Goal: Task Accomplishment & Management: Manage account settings

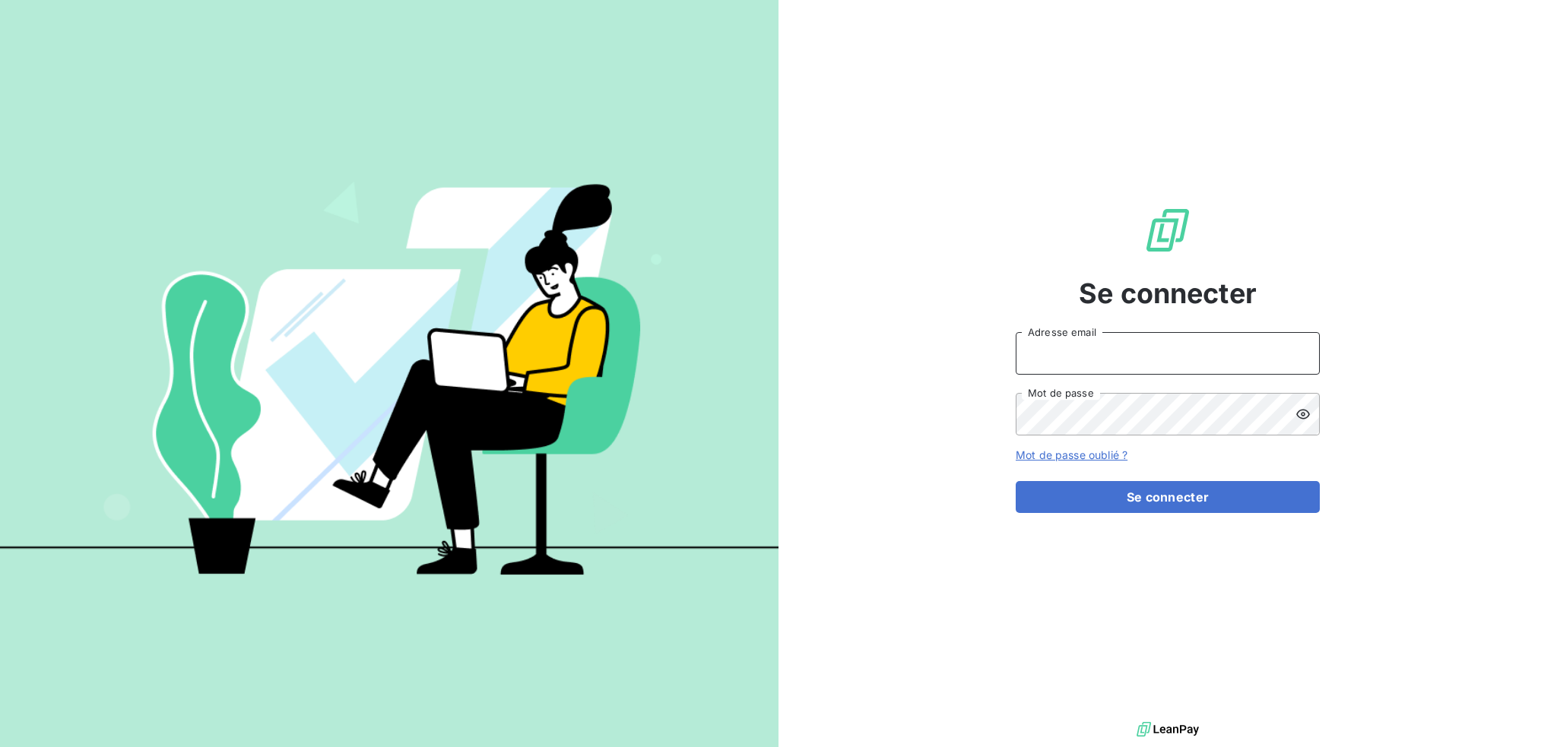
click at [1150, 349] on input "Adresse email" at bounding box center [1168, 353] width 304 height 43
type input "[EMAIL_ADDRESS][DOMAIN_NAME]"
click at [1016, 481] on button "Se connecter" at bounding box center [1168, 497] width 304 height 32
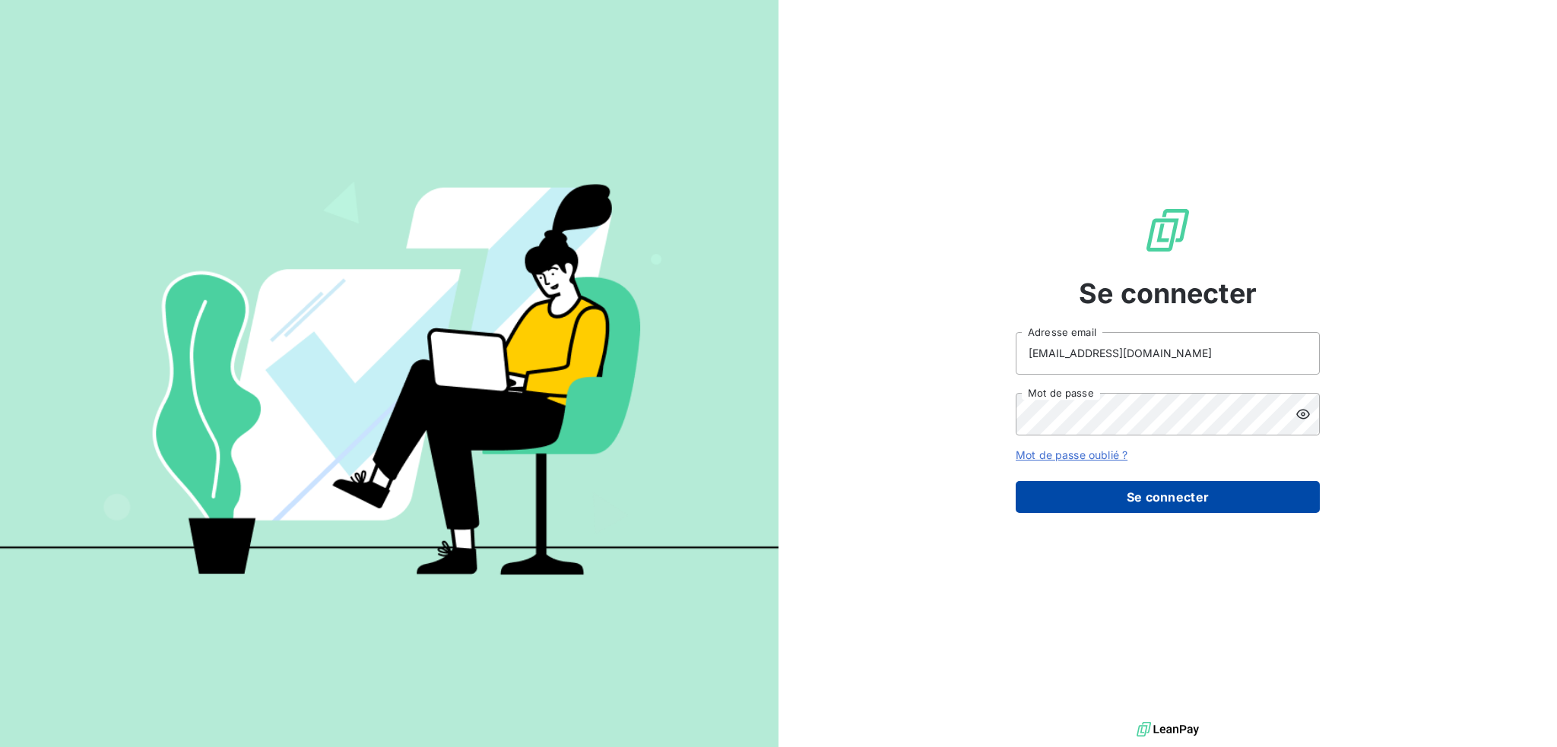
click at [1166, 497] on button "Se connecter" at bounding box center [1168, 497] width 304 height 32
click at [1302, 414] on icon at bounding box center [1303, 414] width 14 height 10
click at [1198, 490] on button "Se connecter" at bounding box center [1168, 497] width 304 height 32
